Goal: Task Accomplishment & Management: Manage account settings

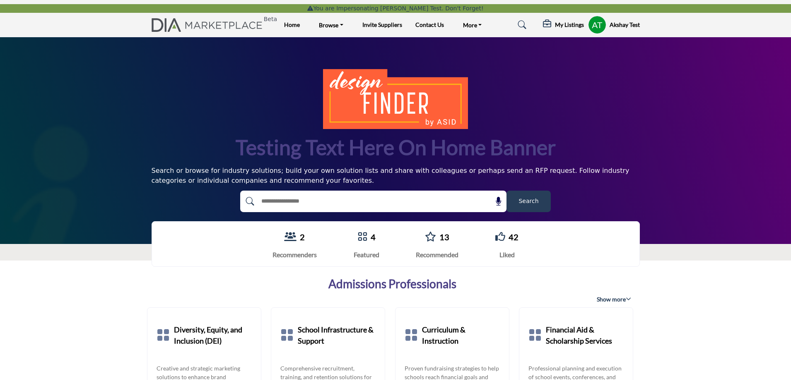
click at [591, 21] on profile-featured-843efc11-b24f-4155-9828-c37c222e6fb8 "Show hide supplier dropdown" at bounding box center [597, 25] width 18 height 18
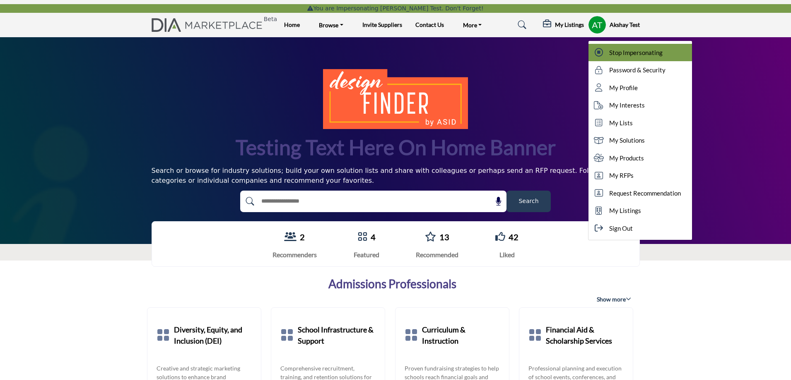
click at [634, 55] on span "Stop Impersonating" at bounding box center [635, 53] width 53 height 10
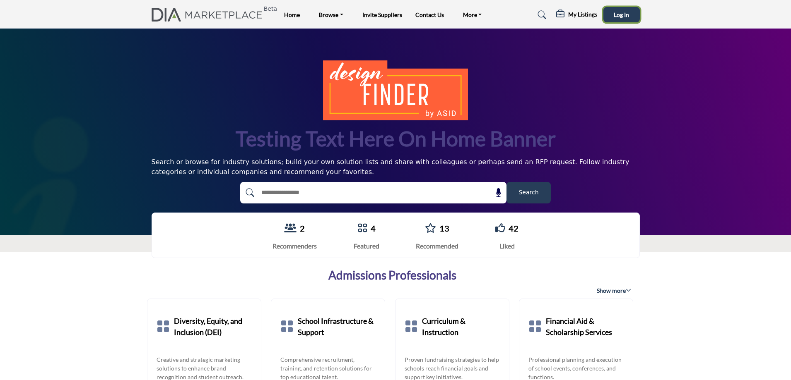
click at [622, 17] on span "Log In" at bounding box center [621, 14] width 15 height 7
click at [561, 15] on h5 "My Listings" at bounding box center [571, 15] width 29 height 7
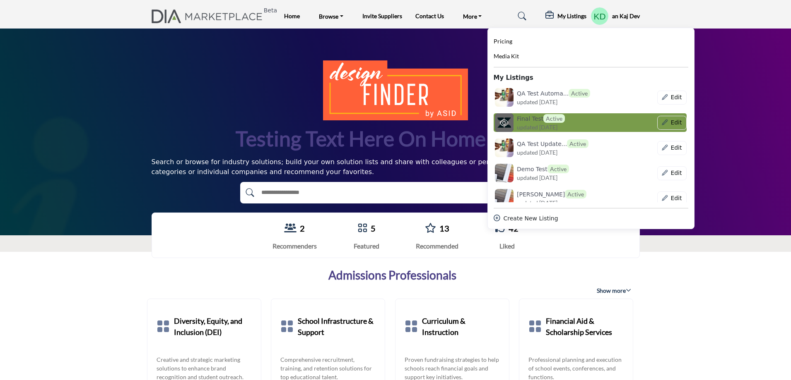
click at [544, 124] on span "updated 1 month ago" at bounding box center [537, 127] width 41 height 9
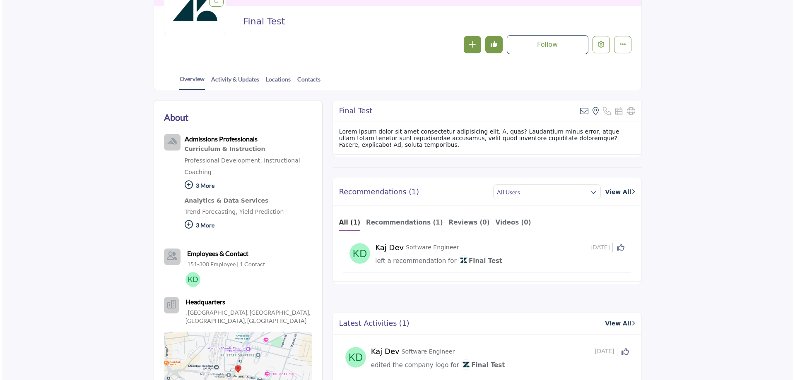
scroll to position [17, 0]
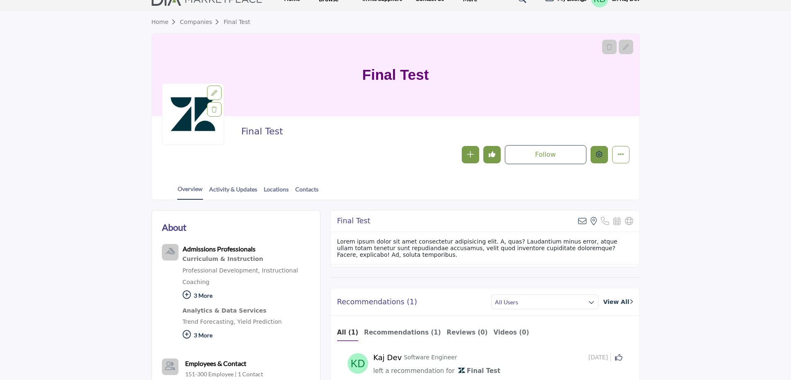
click at [597, 153] on icon "Edit company" at bounding box center [599, 154] width 7 height 7
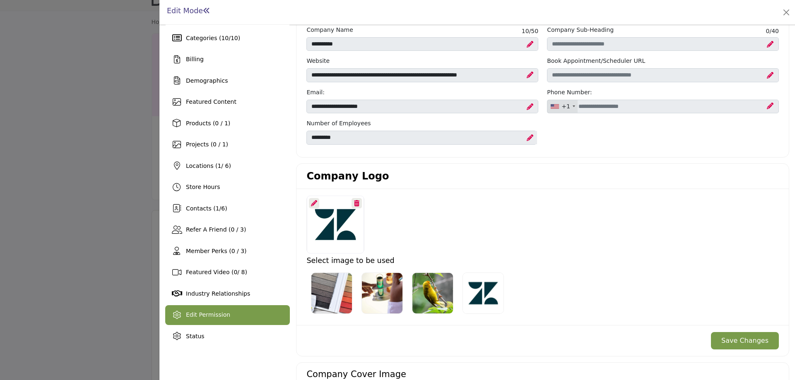
scroll to position [41, 0]
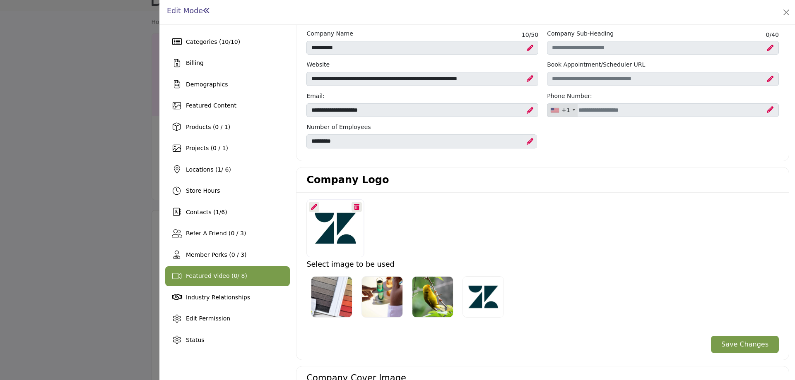
click at [225, 279] on span "Featured Video ( 0 / 8)" at bounding box center [216, 276] width 61 height 7
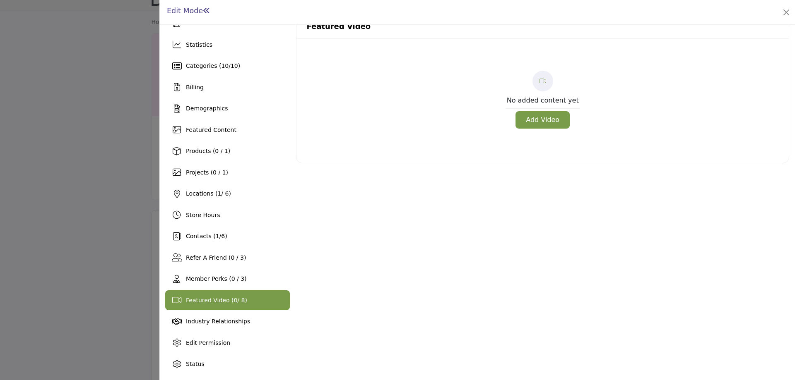
click at [541, 115] on button "Add Video" at bounding box center [542, 119] width 54 height 17
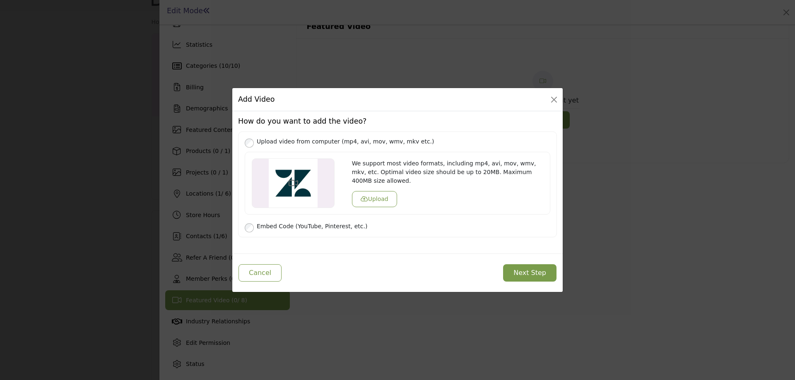
click at [561, 96] on div "Add Video" at bounding box center [397, 99] width 330 height 23
click at [554, 97] on button "Close" at bounding box center [554, 100] width 12 height 12
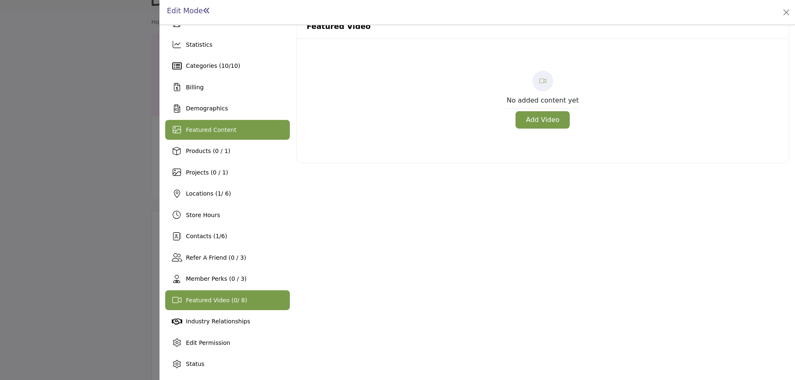
click at [223, 133] on span "Featured Content" at bounding box center [211, 130] width 51 height 7
